Goal: Task Accomplishment & Management: Complete application form

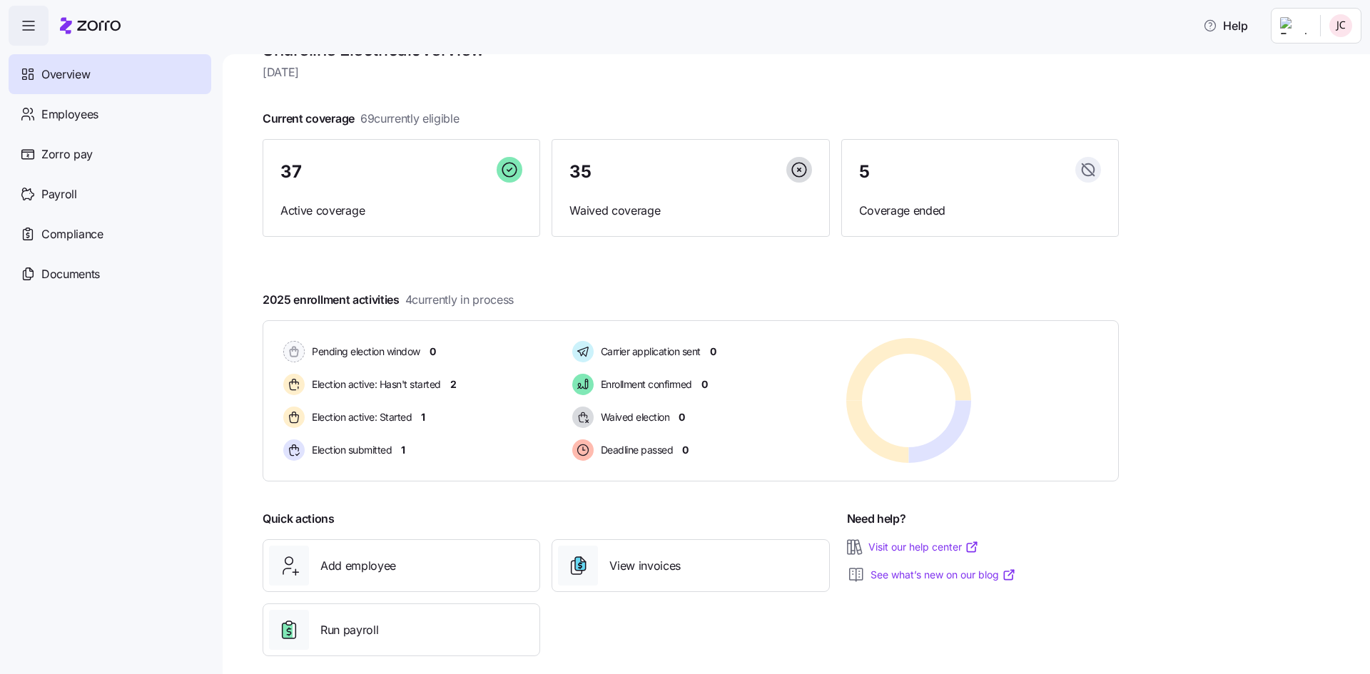
scroll to position [55, 0]
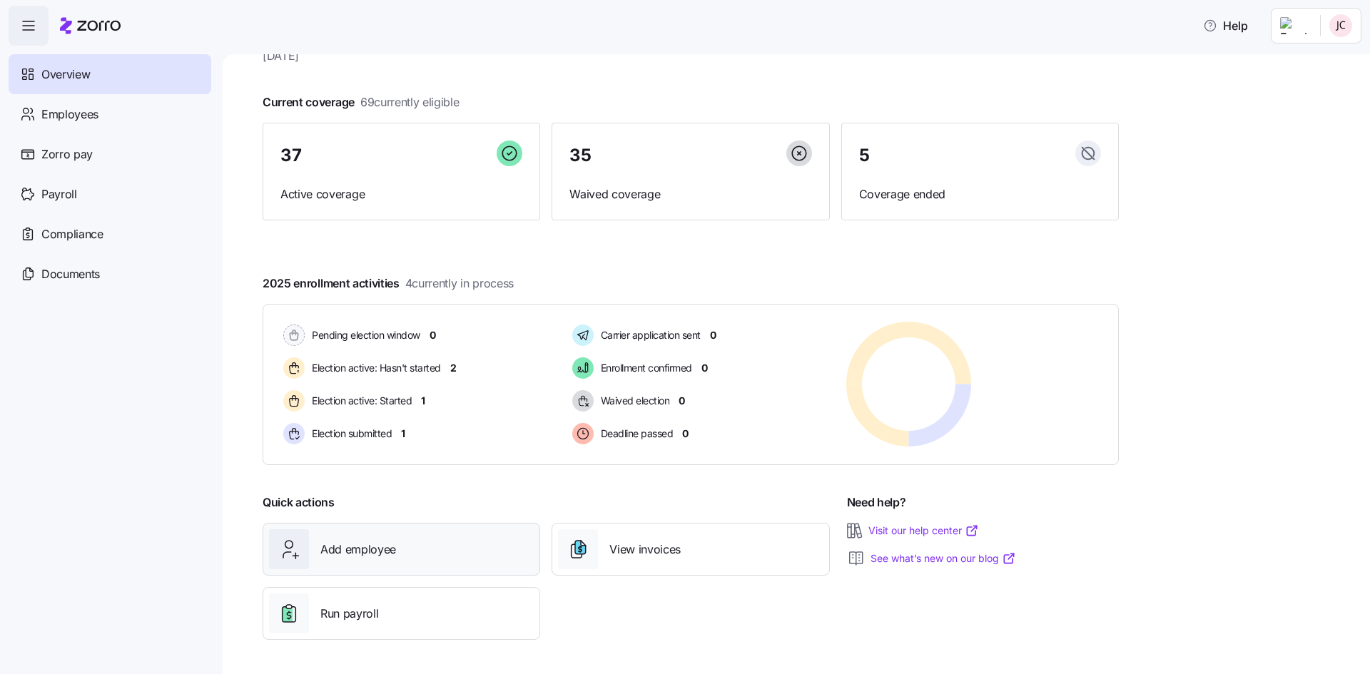
click at [327, 545] on span "Add employee" at bounding box center [358, 550] width 76 height 18
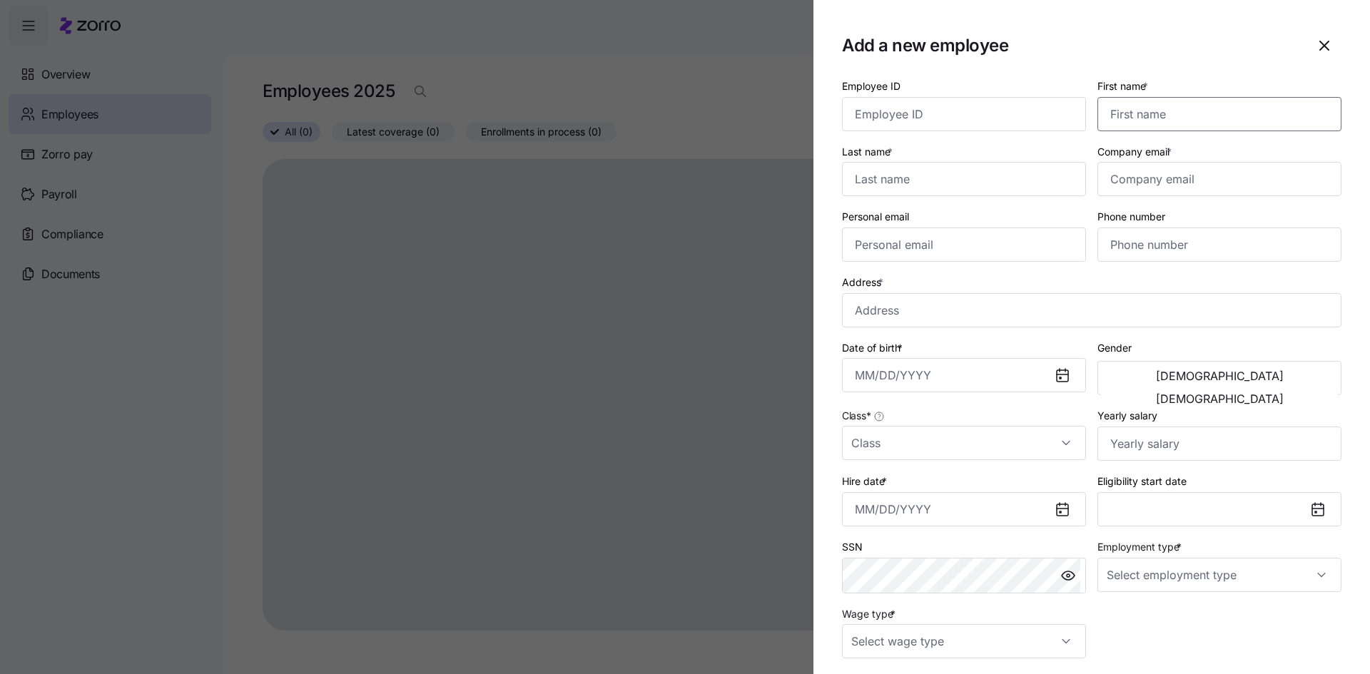
click at [1133, 119] on input "First name *" at bounding box center [1220, 114] width 244 height 34
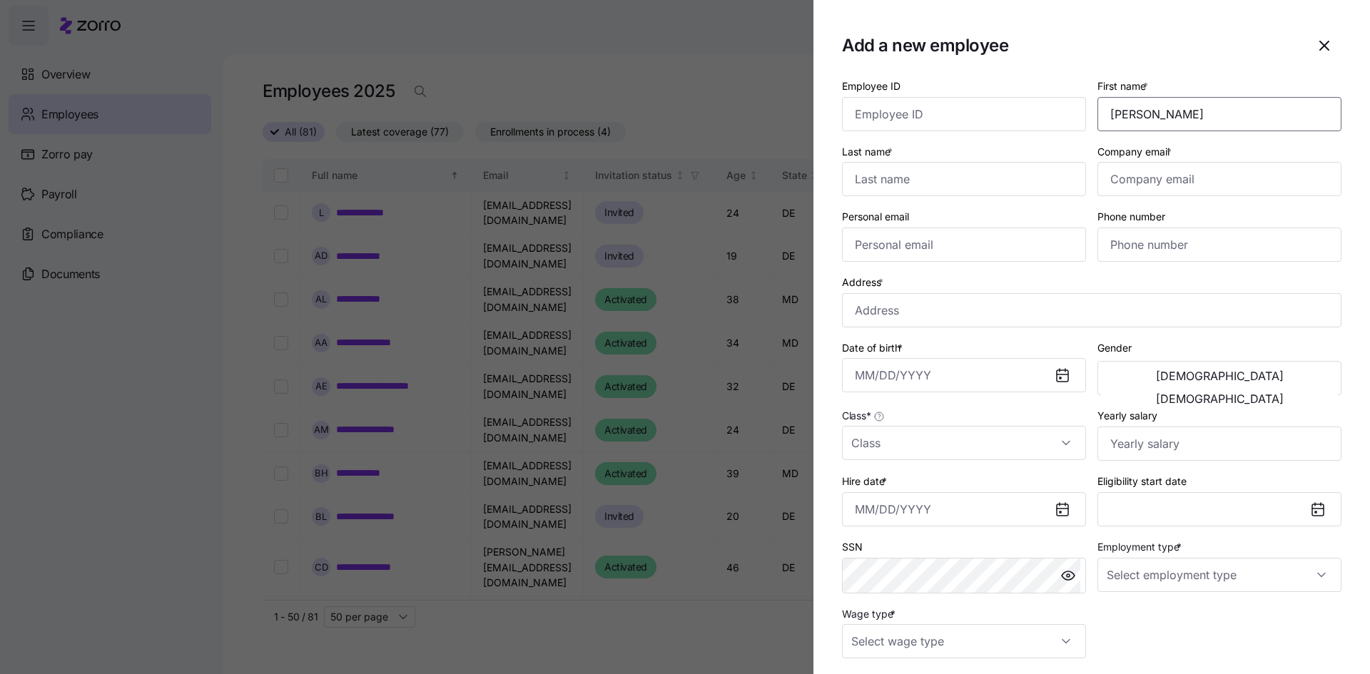
type input "[PERSON_NAME]"
type input "Dumervil"
type input "[EMAIL_ADDRESS][DOMAIN_NAME]"
type input "[PHONE_NUMBER]"
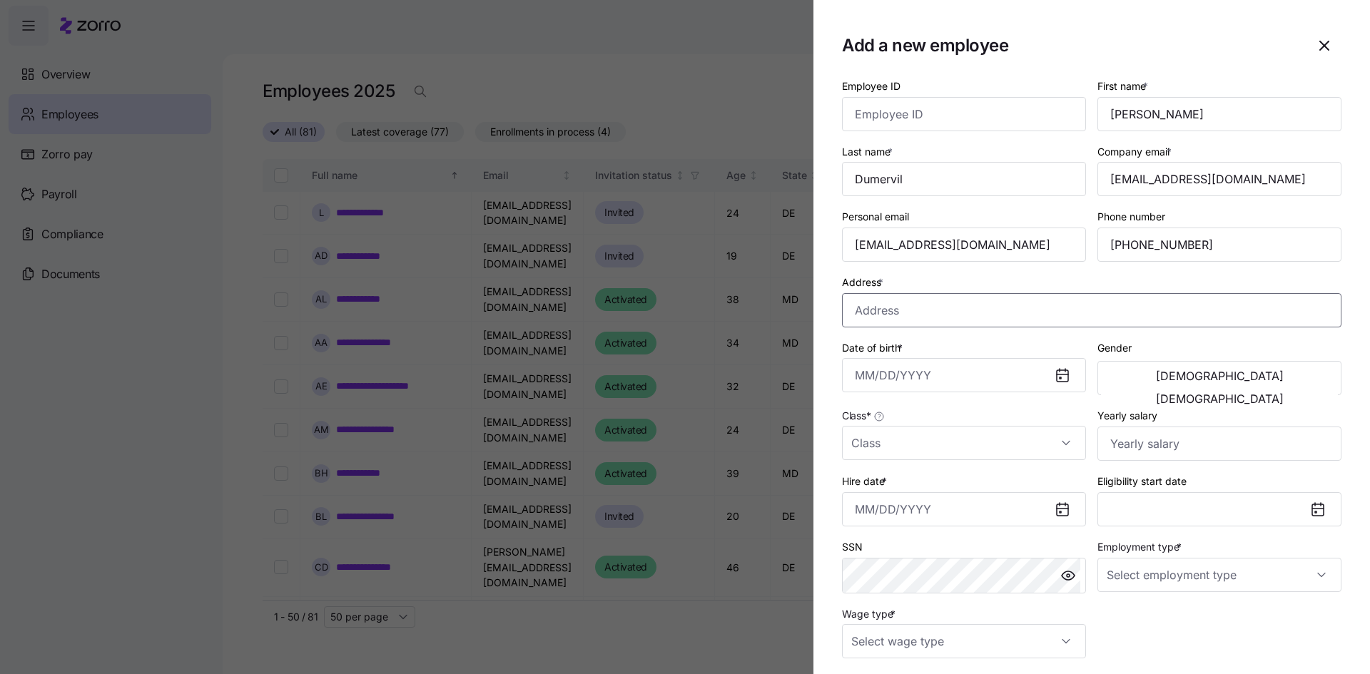
click at [946, 320] on input "Address *" at bounding box center [1092, 310] width 500 height 34
type input "[STREET_ADDRESS][PERSON_NAME]"
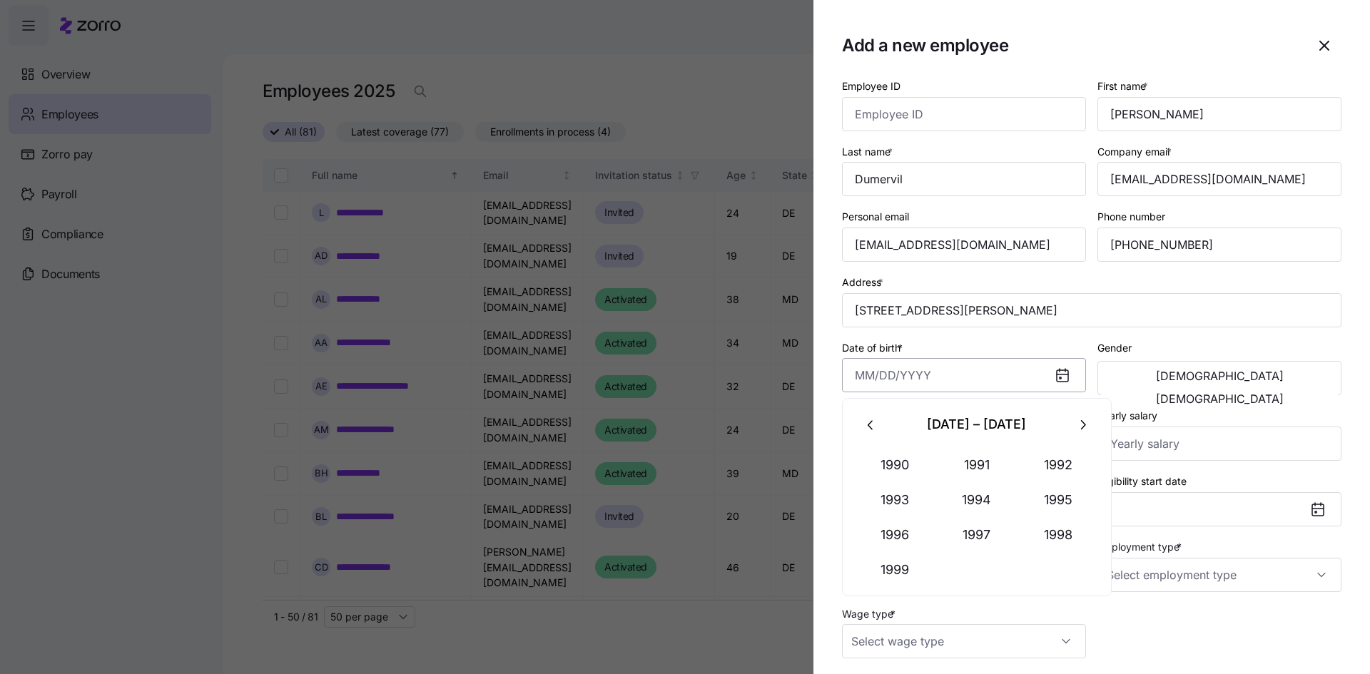
click at [929, 373] on input "Date of birth *" at bounding box center [964, 375] width 244 height 34
type input "[DATE]"
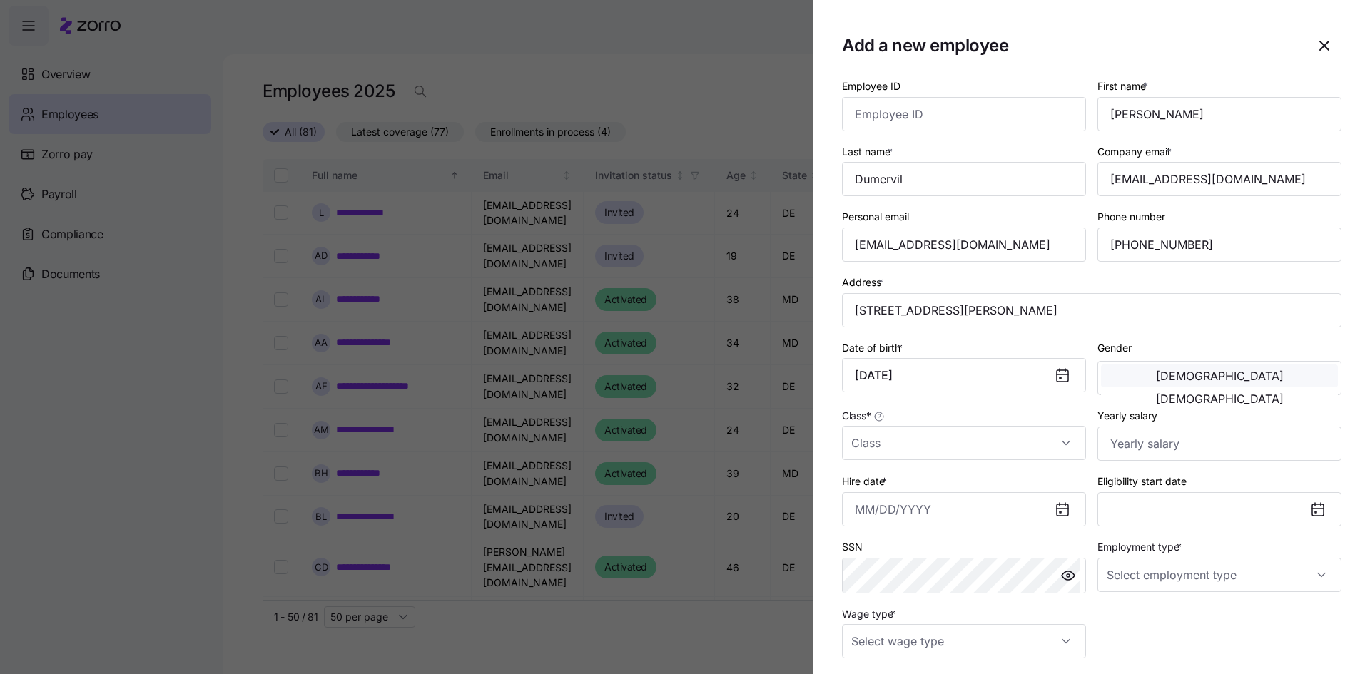
click at [1139, 388] on button "[DEMOGRAPHIC_DATA]" at bounding box center [1219, 376] width 237 height 23
click at [979, 446] on input "Class *" at bounding box center [964, 443] width 244 height 34
click at [876, 480] on div "DE" at bounding box center [962, 487] width 228 height 30
type input "DE"
click at [1111, 443] on input "Yearly salary" at bounding box center [1220, 444] width 244 height 34
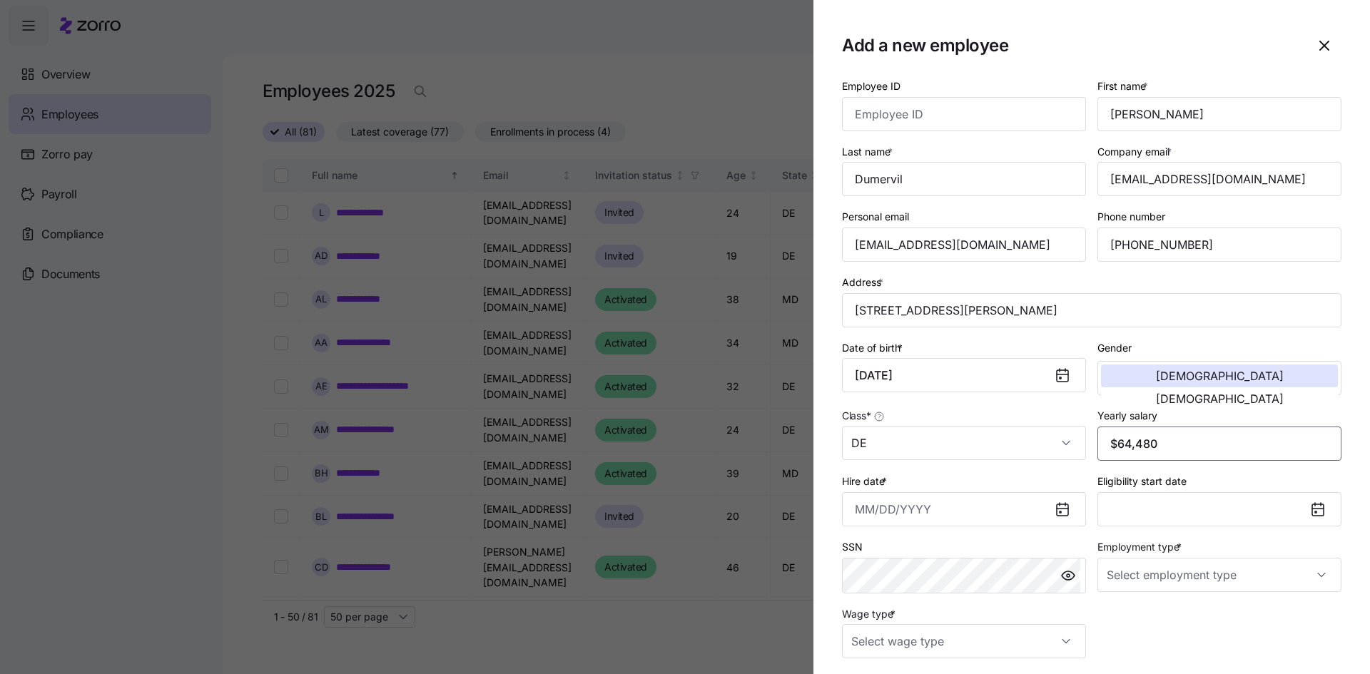
type input "$64,480"
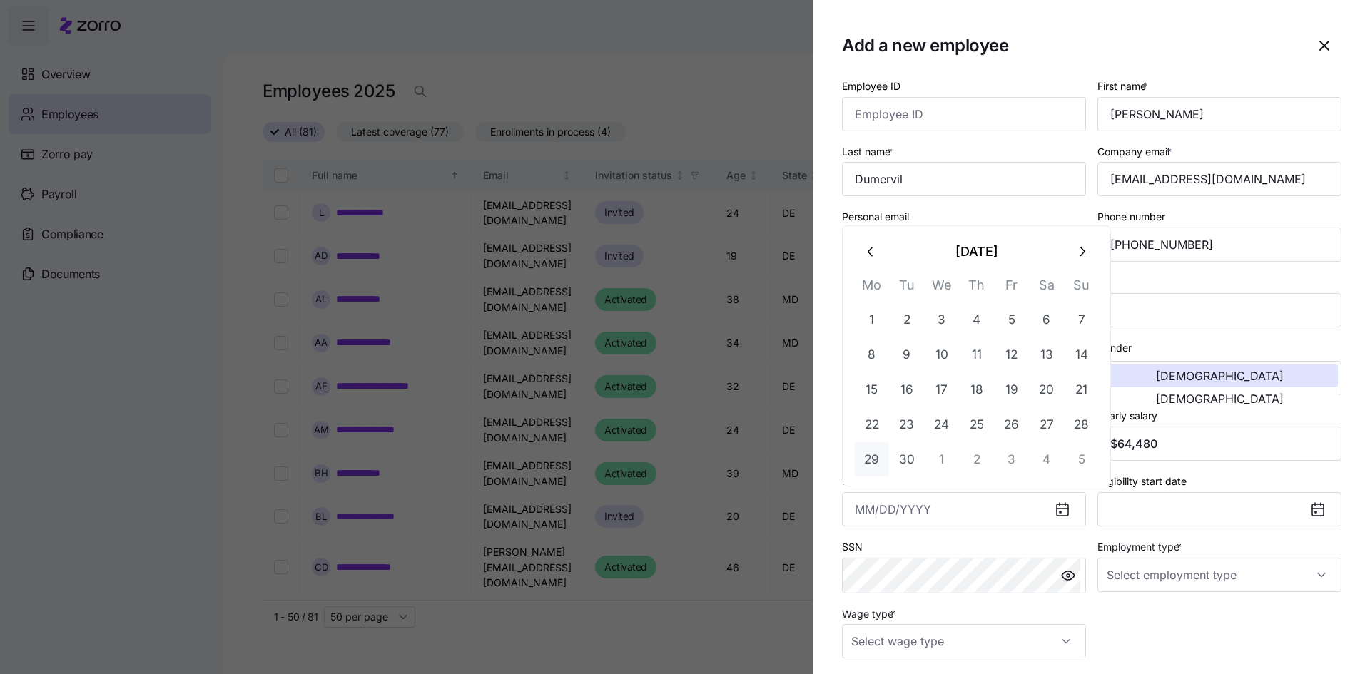
click at [876, 460] on button "29" at bounding box center [872, 459] width 34 height 34
type input "[DATE]"
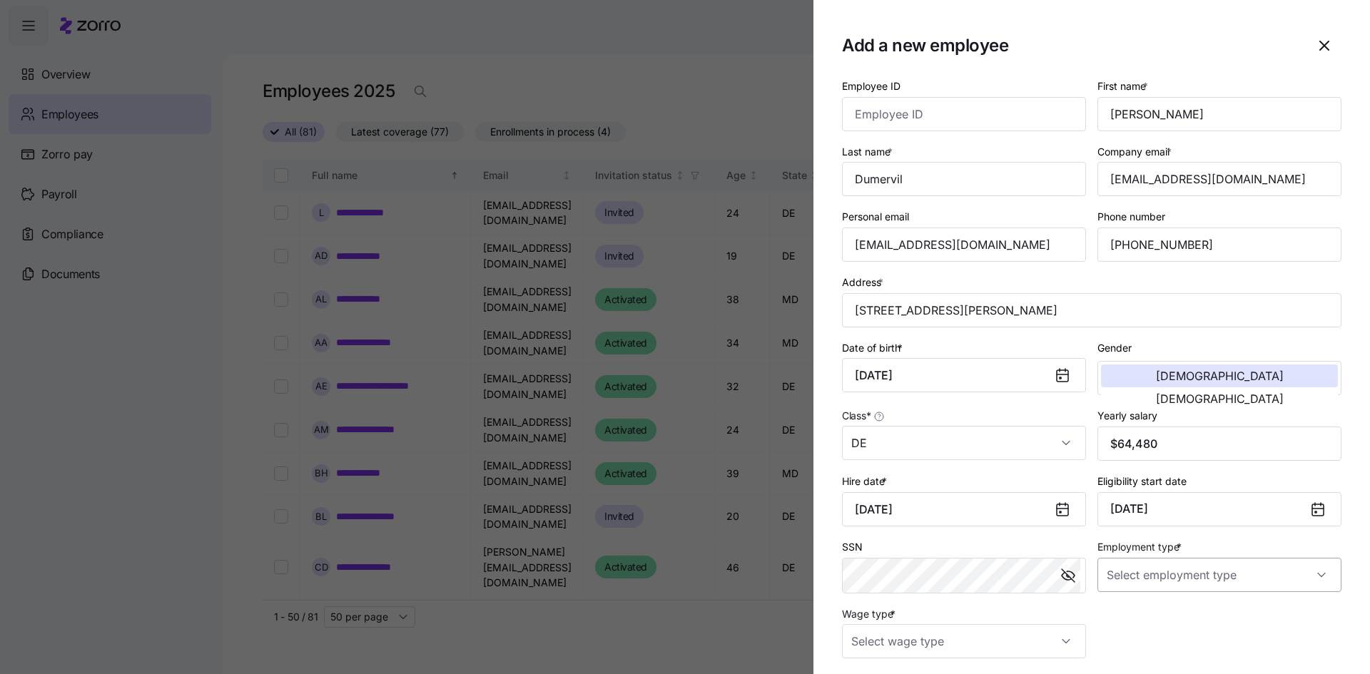
click at [1235, 567] on input "Employment type *" at bounding box center [1220, 575] width 244 height 34
click at [1132, 619] on span "Full Time" at bounding box center [1130, 619] width 41 height 16
type input "Full Time"
click at [1008, 638] on input "Wage type *" at bounding box center [964, 641] width 244 height 34
click at [901, 604] on div "Hourly" at bounding box center [962, 598] width 228 height 30
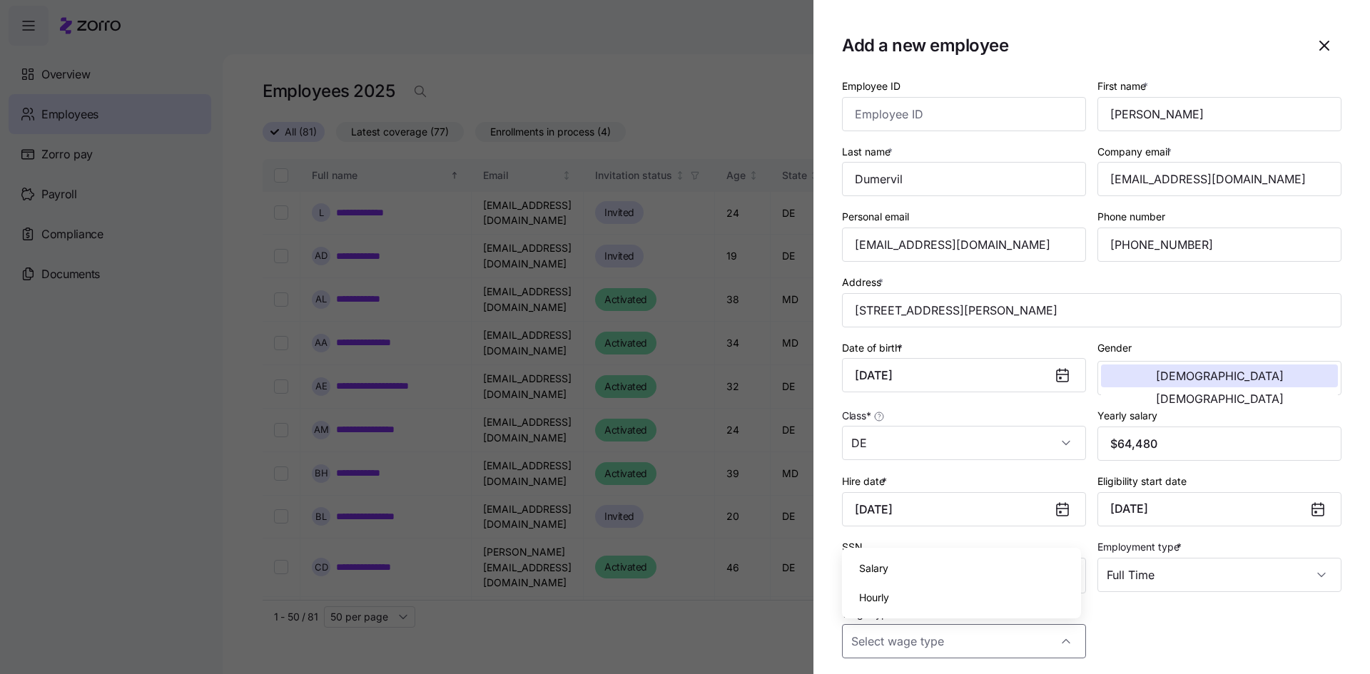
type input "Hourly"
click at [1205, 642] on div "Employee ID First name * [PERSON_NAME] Last name * Dumervil Company email * [EM…" at bounding box center [1091, 367] width 511 height 593
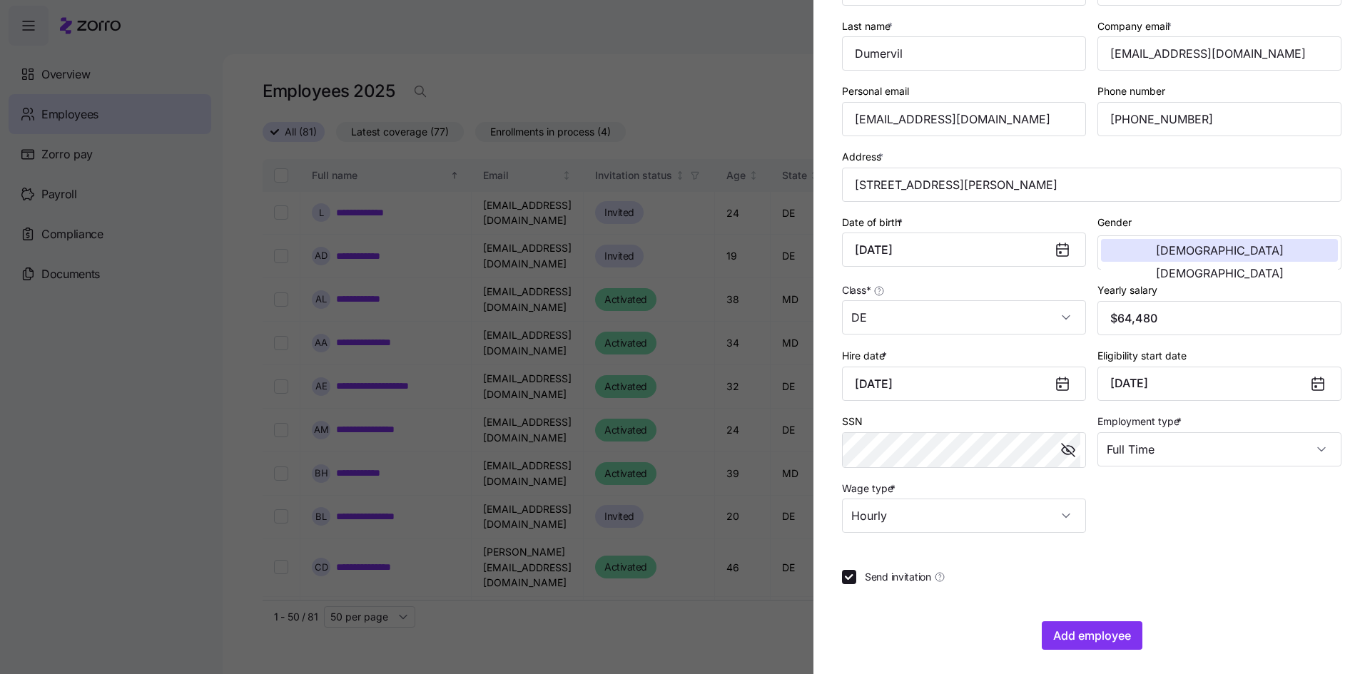
scroll to position [130, 0]
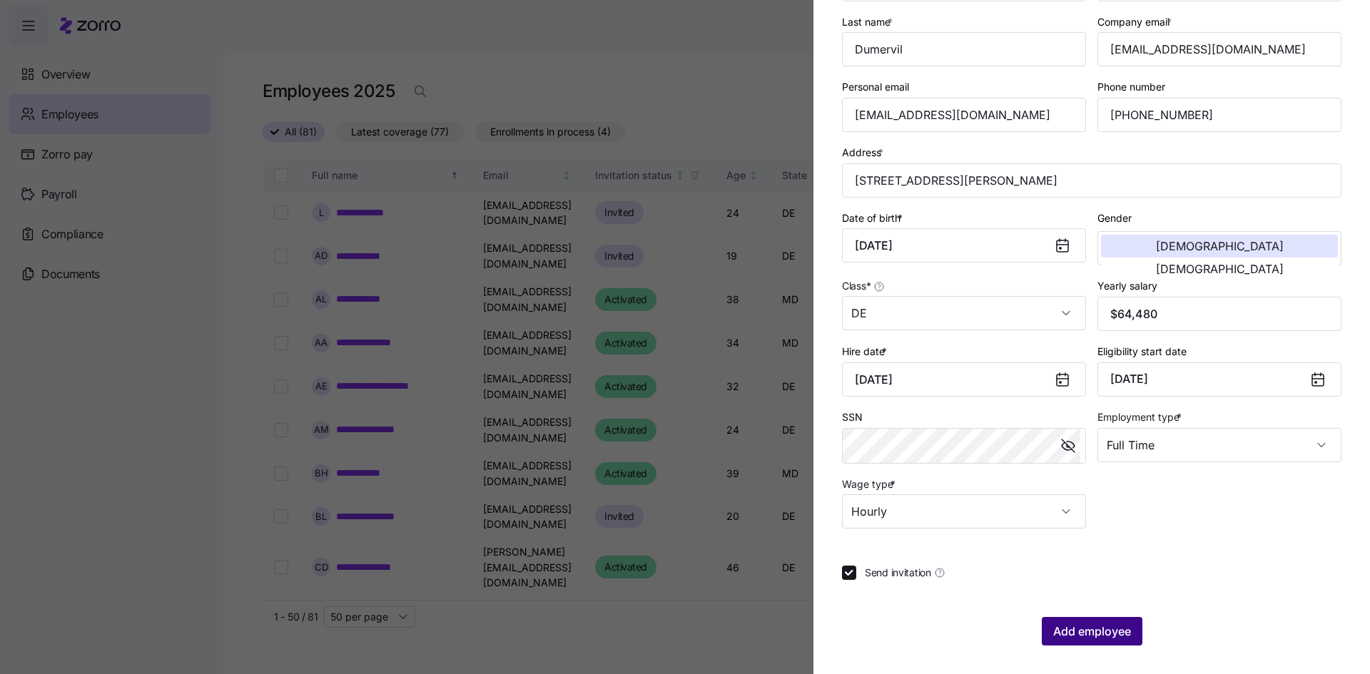
click at [1097, 634] on span "Add employee" at bounding box center [1092, 631] width 78 height 17
